Goal: Task Accomplishment & Management: Use online tool/utility

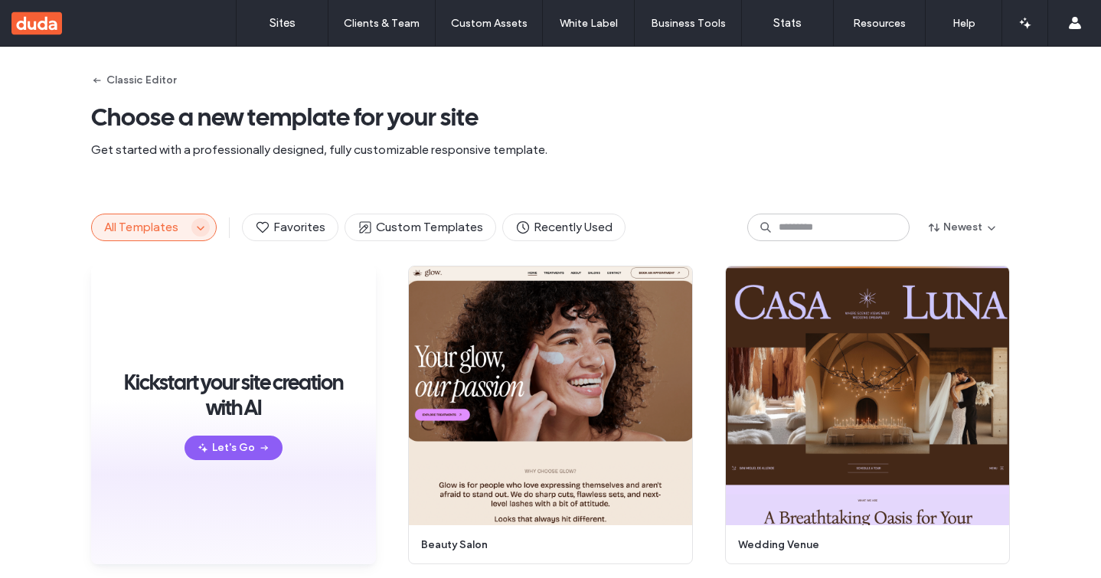
click at [195, 225] on icon "button" at bounding box center [200, 227] width 12 height 12
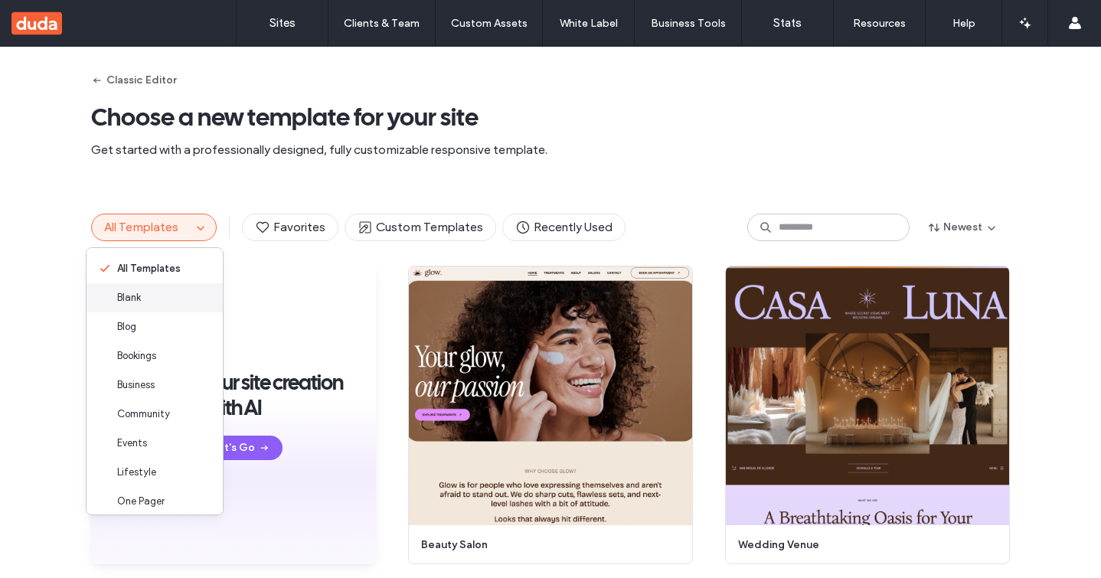
click at [155, 299] on div "Blank" at bounding box center [155, 297] width 136 height 29
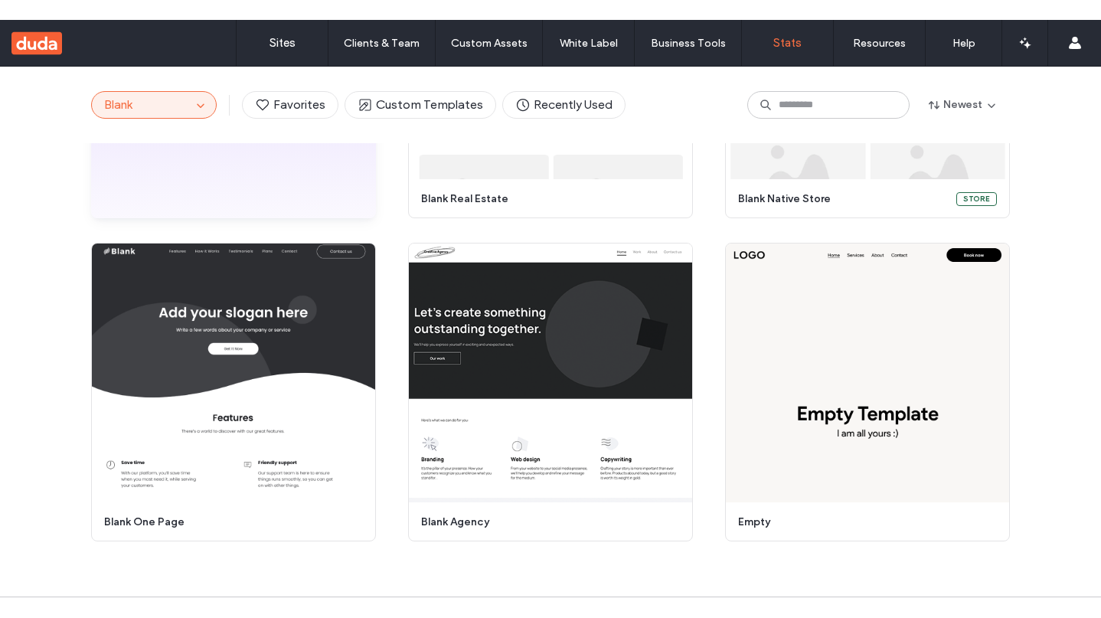
scroll to position [364, 0]
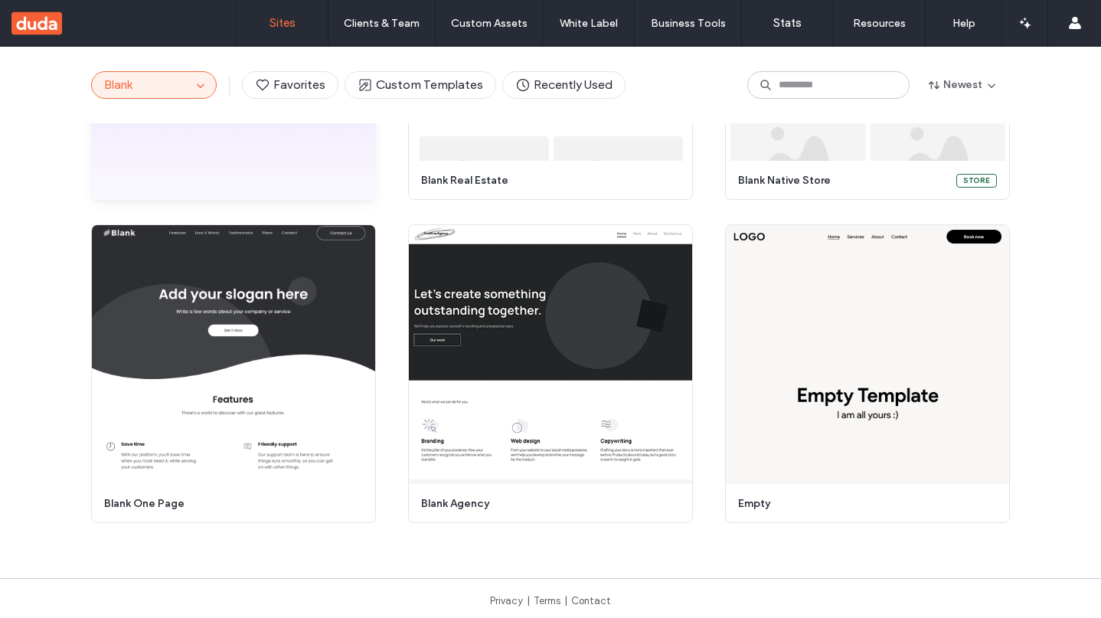
click at [281, 16] on label "Sites" at bounding box center [282, 23] width 26 height 14
